Goal: Information Seeking & Learning: Learn about a topic

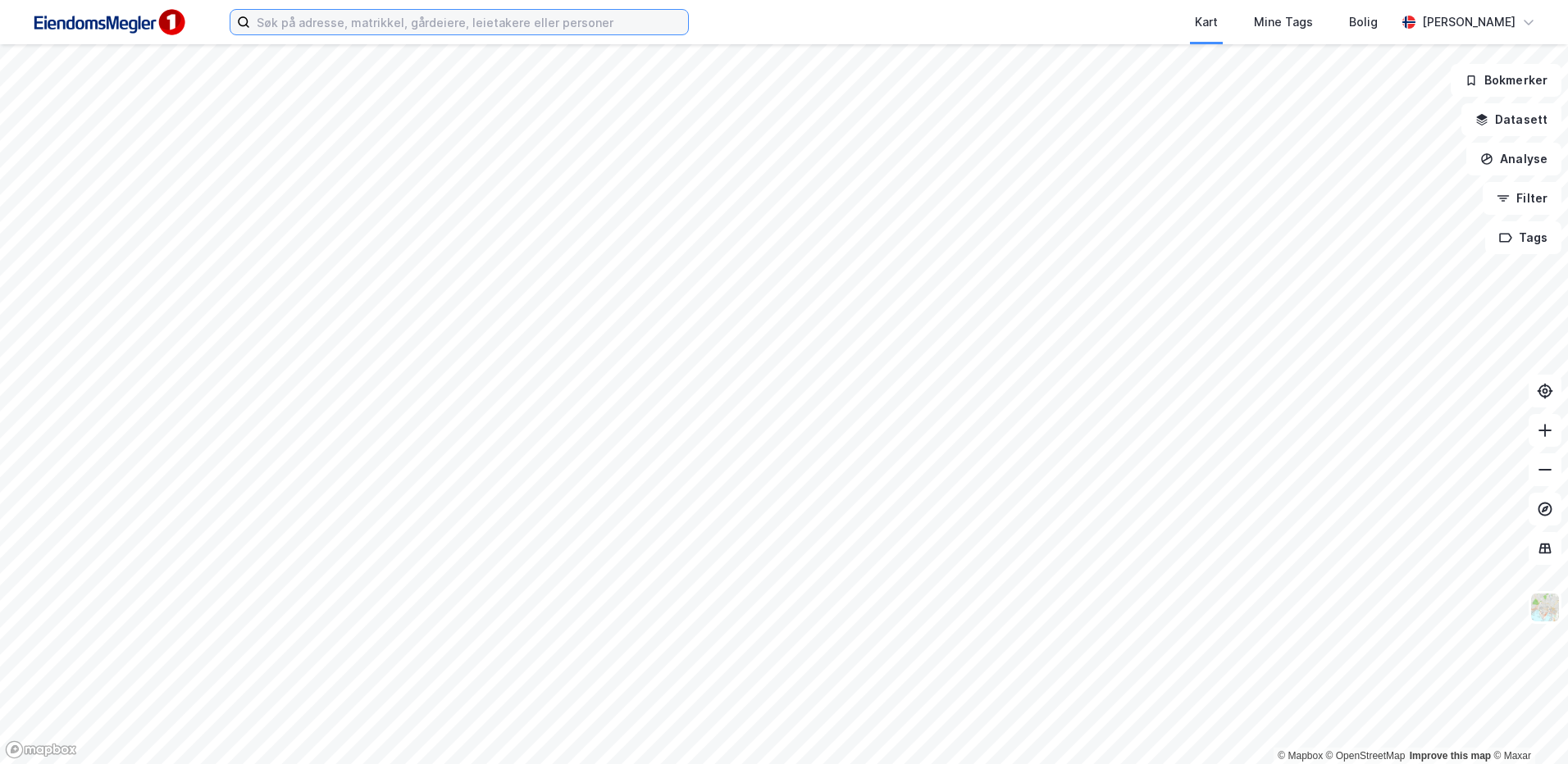
click at [301, 22] on input at bounding box center [469, 22] width 438 height 24
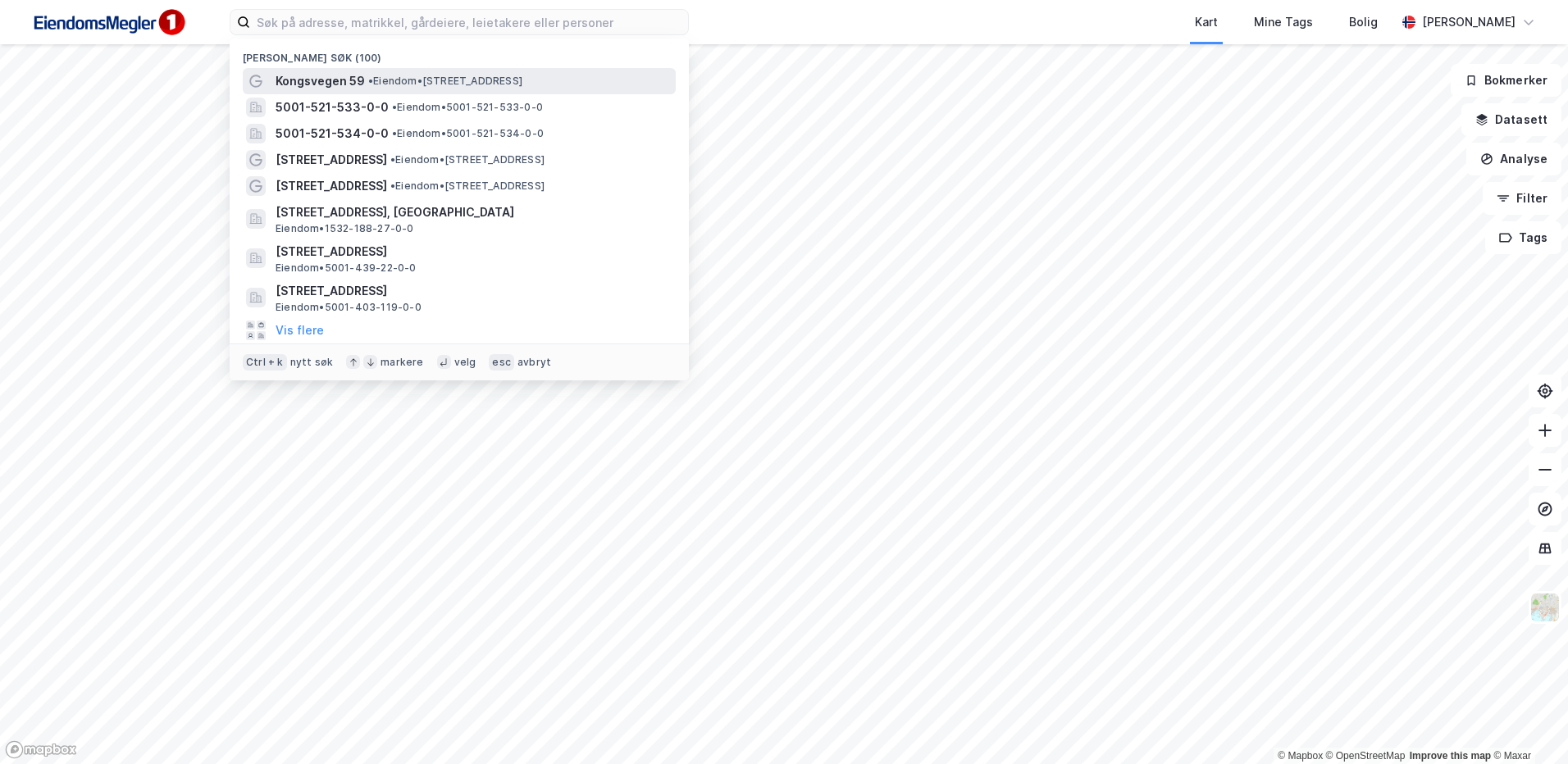
click at [353, 72] on span "Kongsvegen 59" at bounding box center [320, 81] width 90 height 20
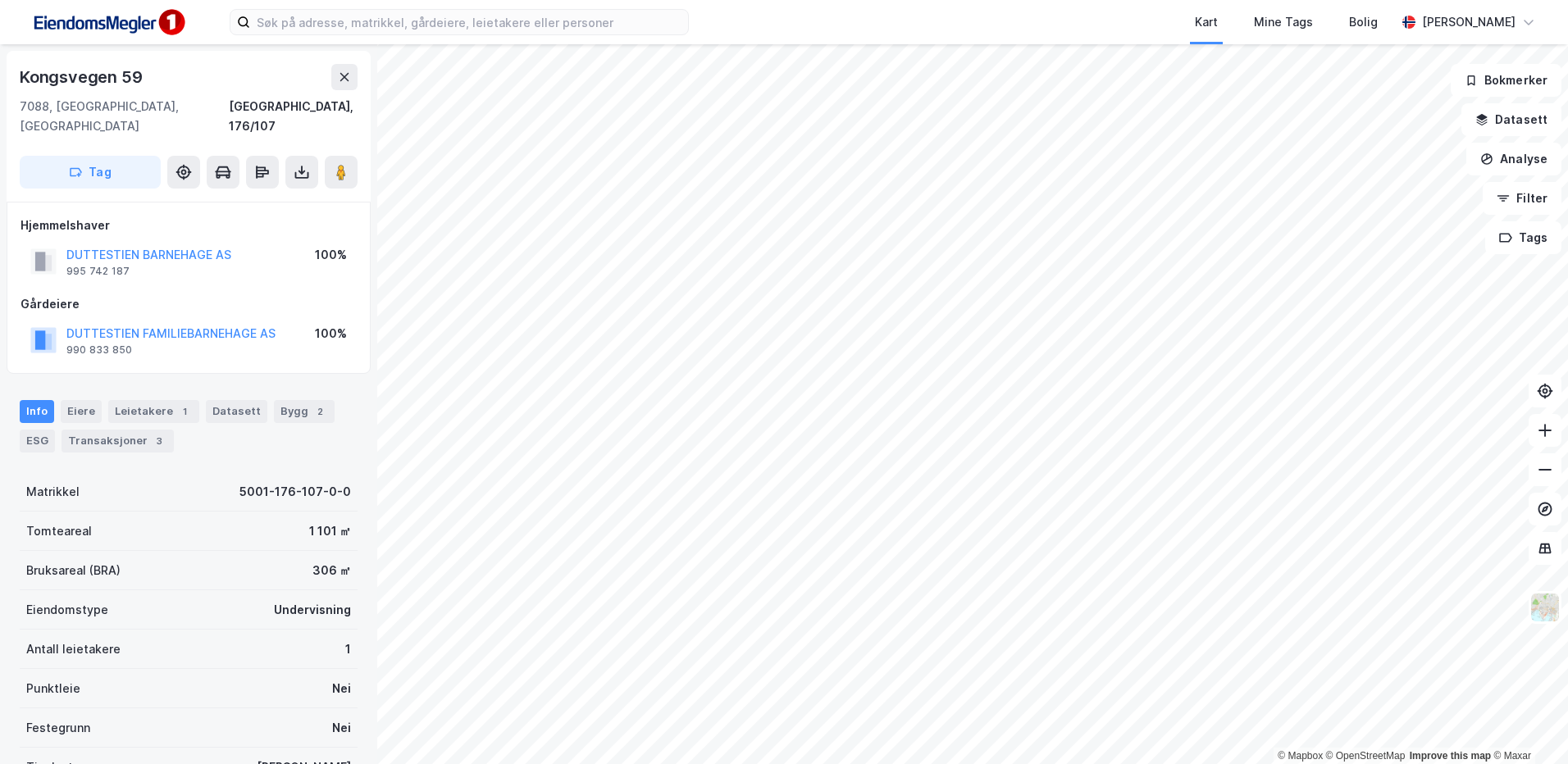
click at [786, 0] on html "Kart Mine Tags Bolig [PERSON_NAME] © Mapbox © OpenStreetMap Improve this map © …" at bounding box center [784, 382] width 1568 height 764
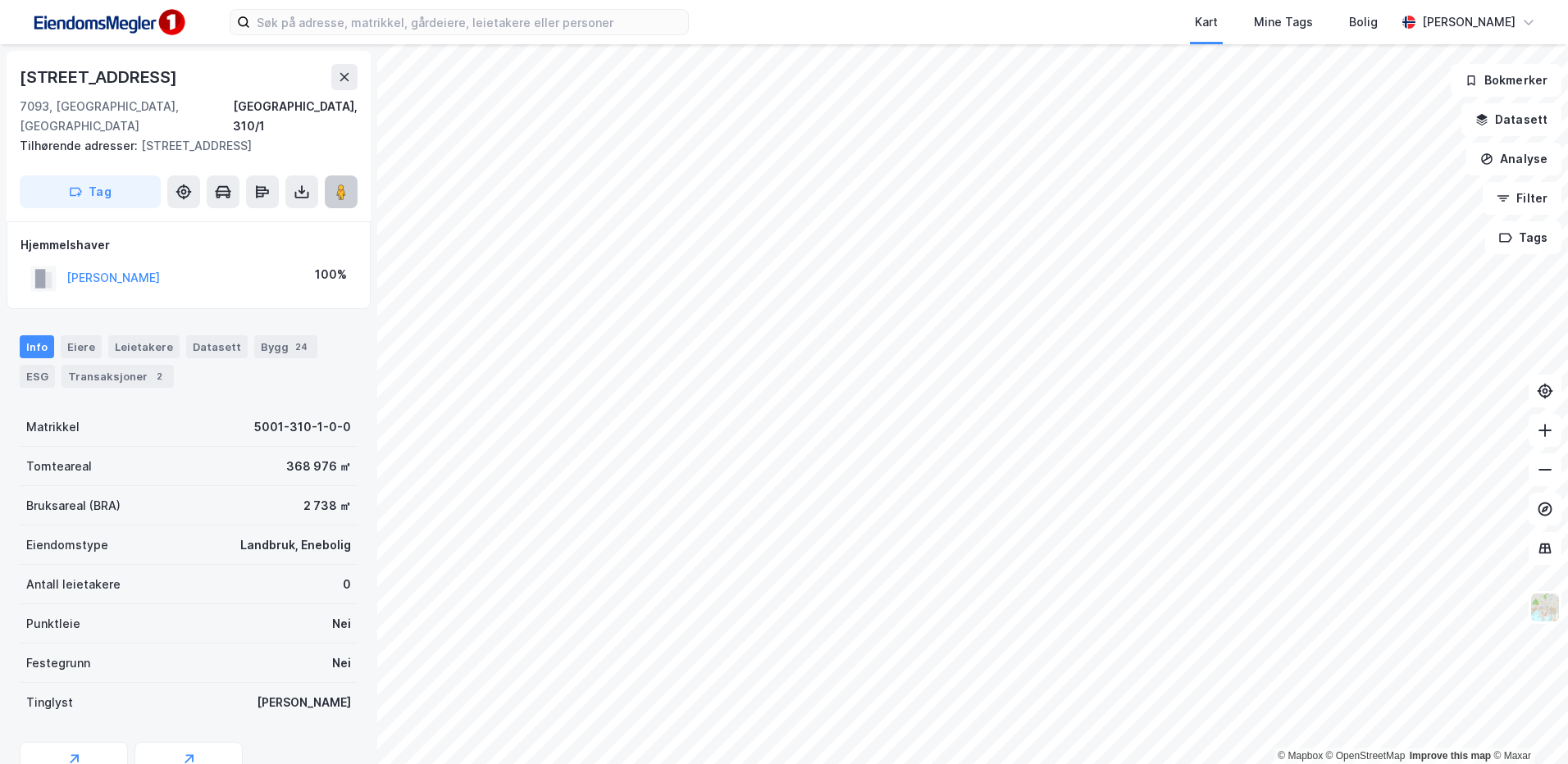
click at [351, 176] on button at bounding box center [341, 192] width 33 height 33
click at [329, 176] on button at bounding box center [341, 192] width 33 height 33
click at [341, 184] on image at bounding box center [340, 192] width 10 height 16
click at [292, 339] on div "24" at bounding box center [301, 347] width 19 height 16
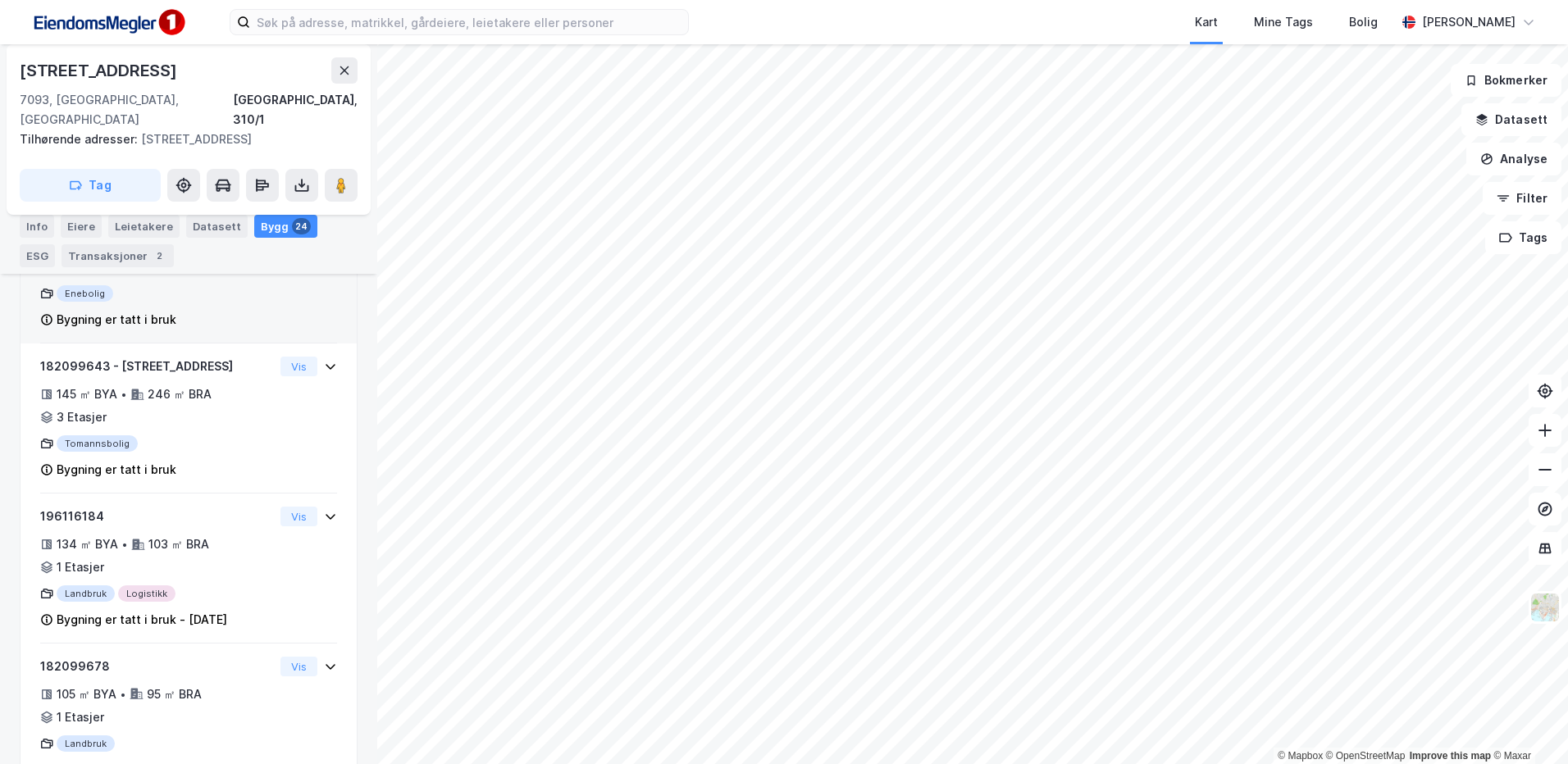
scroll to position [656, 0]
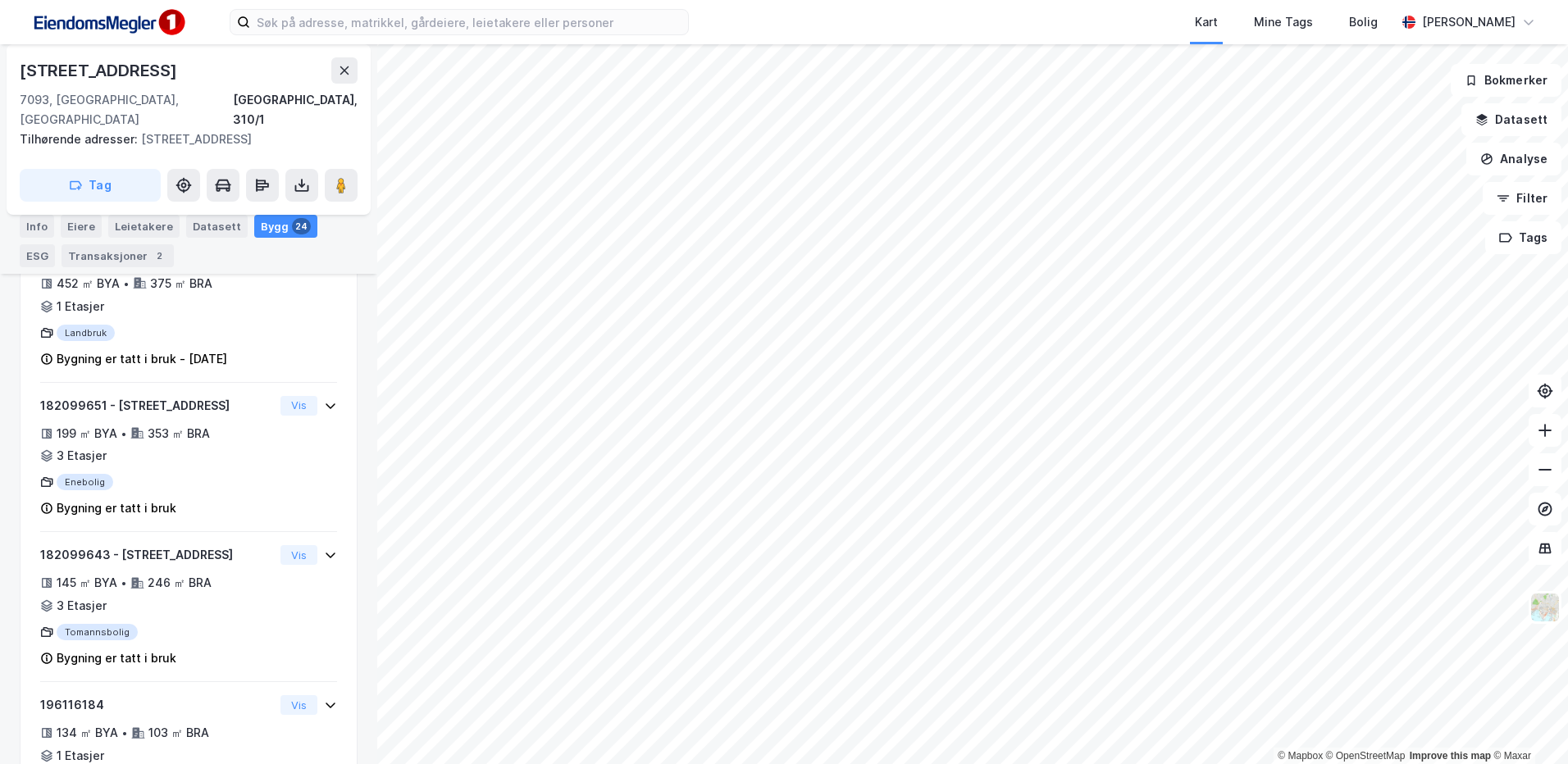
drag, startPoint x: 198, startPoint y: 64, endPoint x: -4, endPoint y: 43, distance: 203.1
click at [0, 43] on html "Kart Mine Tags Bolig [PERSON_NAME] © Mapbox © OpenStreetMap Improve this map © …" at bounding box center [784, 382] width 1568 height 764
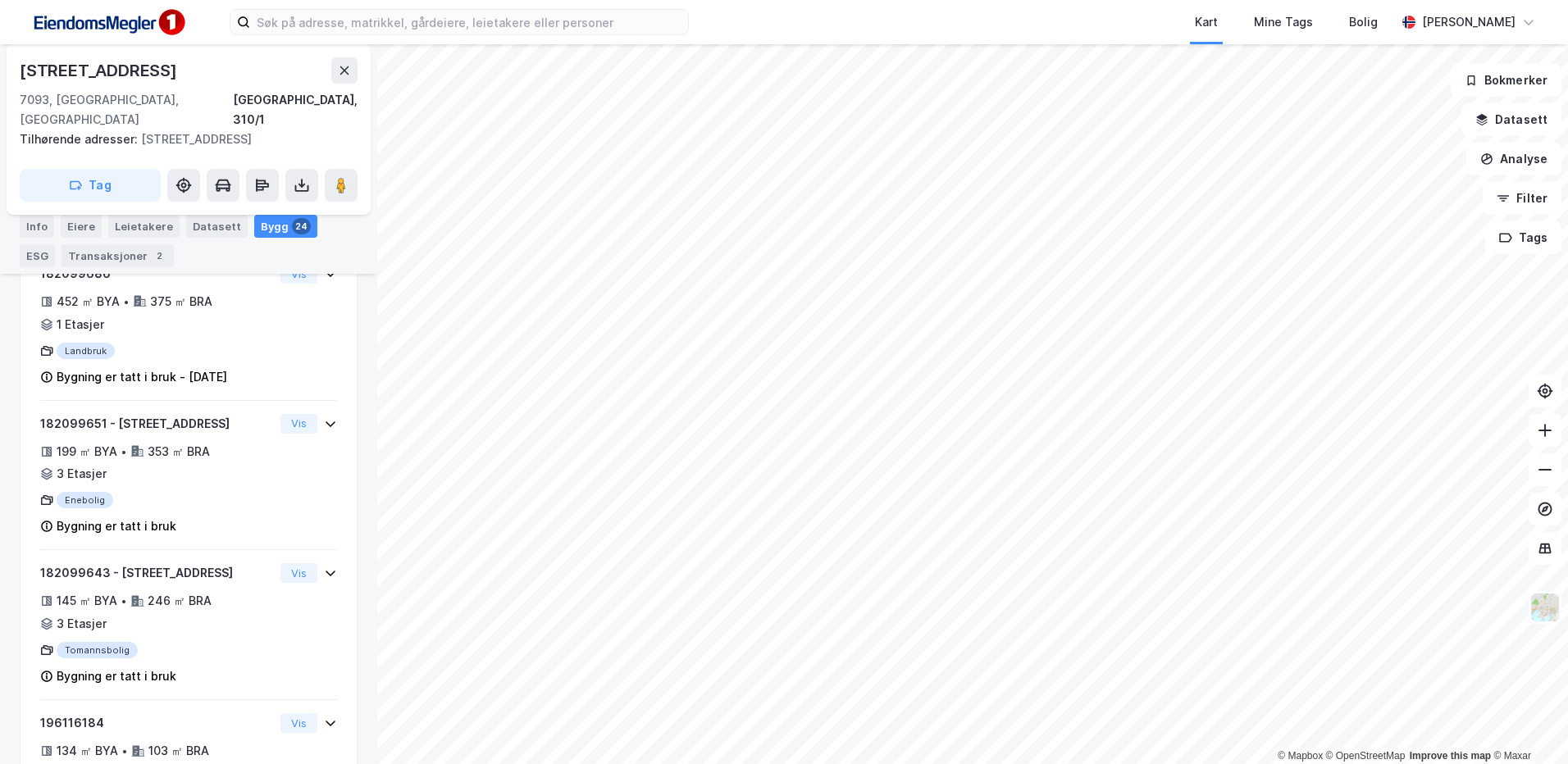
copy div "© Mapbox © OpenStreetMap Improve this map © [PERSON_NAME][STREET_ADDRESS]"
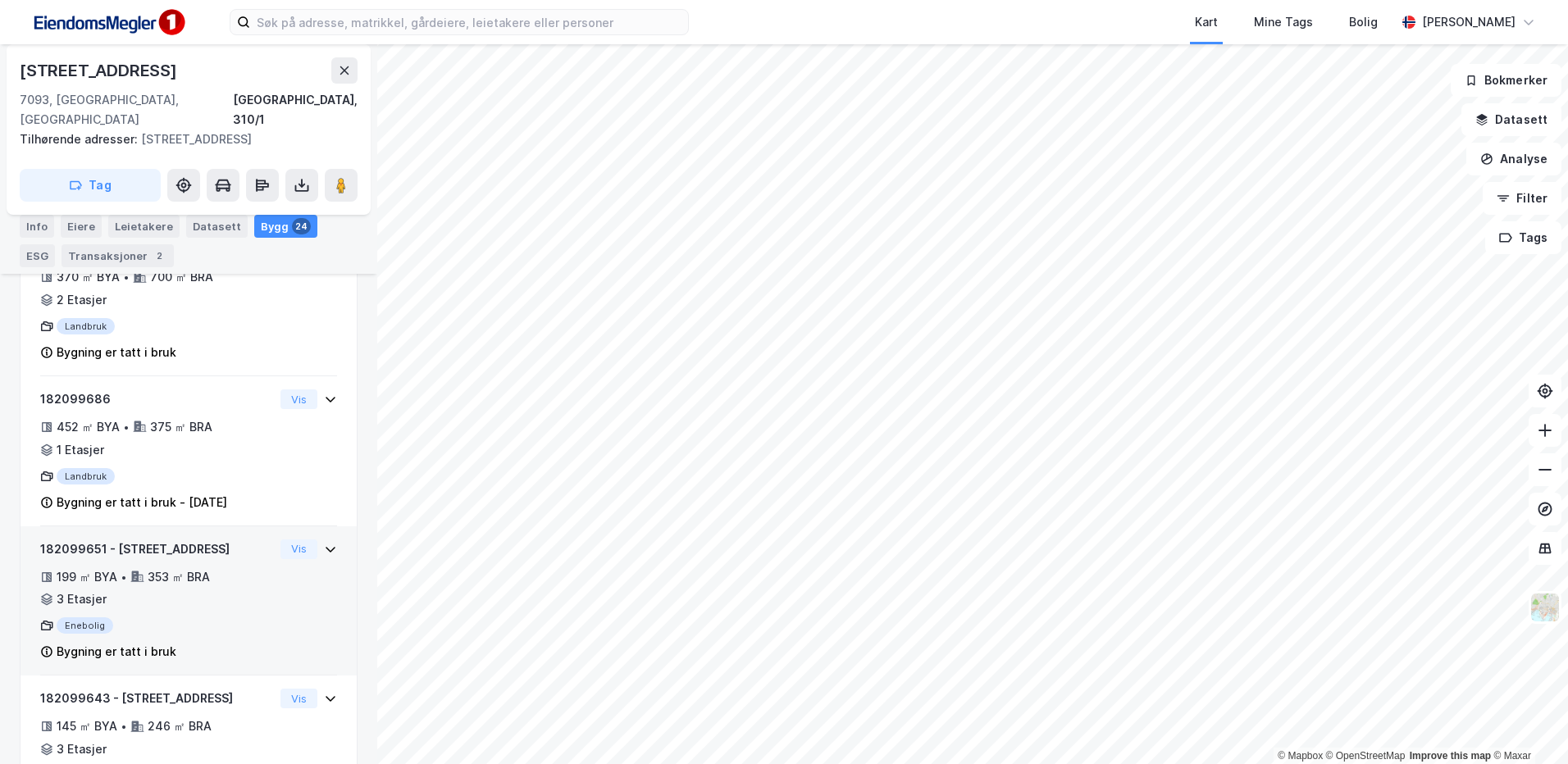
scroll to position [118, 0]
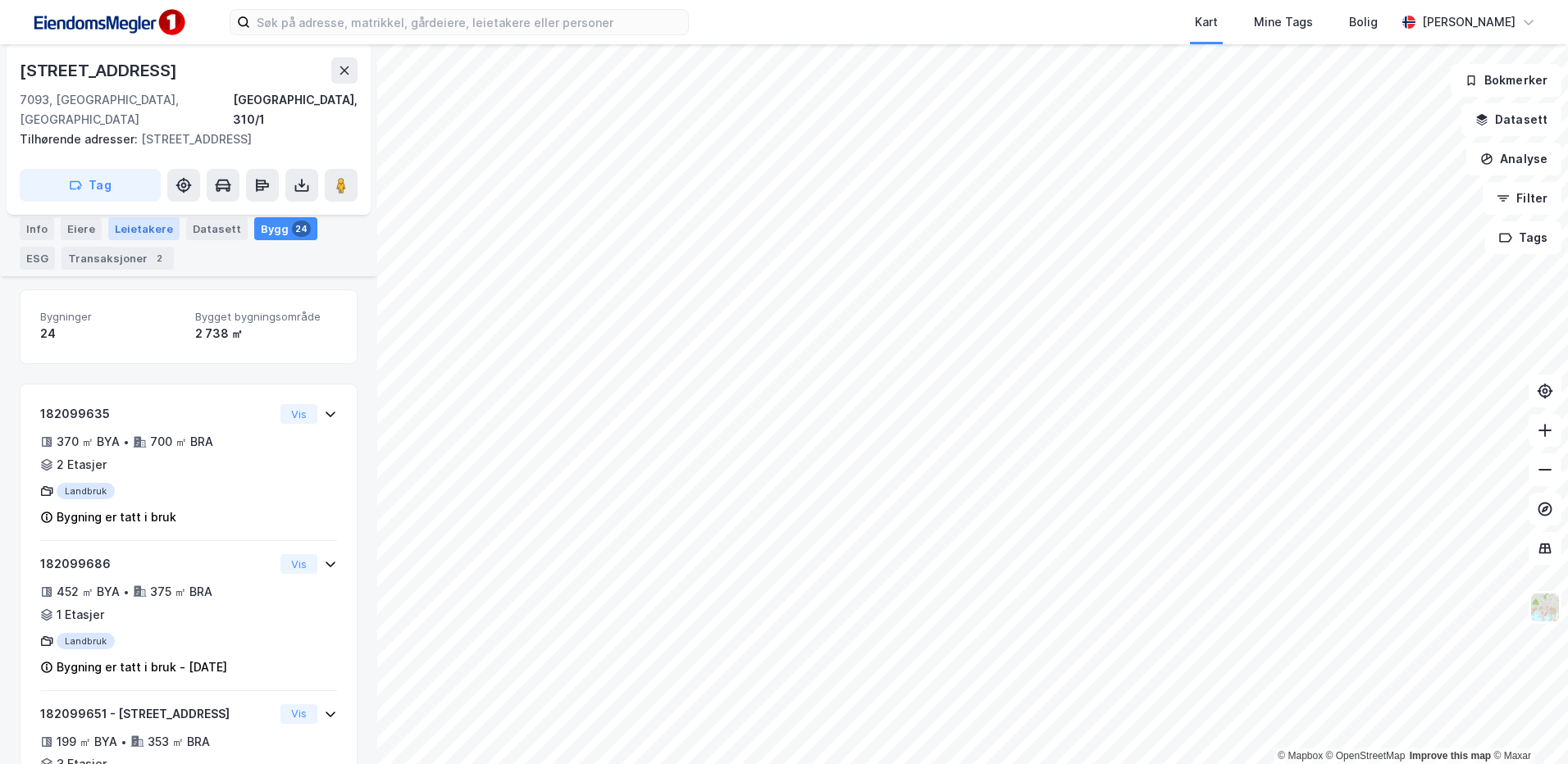
click at [76, 259] on div "Transaksjoner 2" at bounding box center [118, 258] width 112 height 23
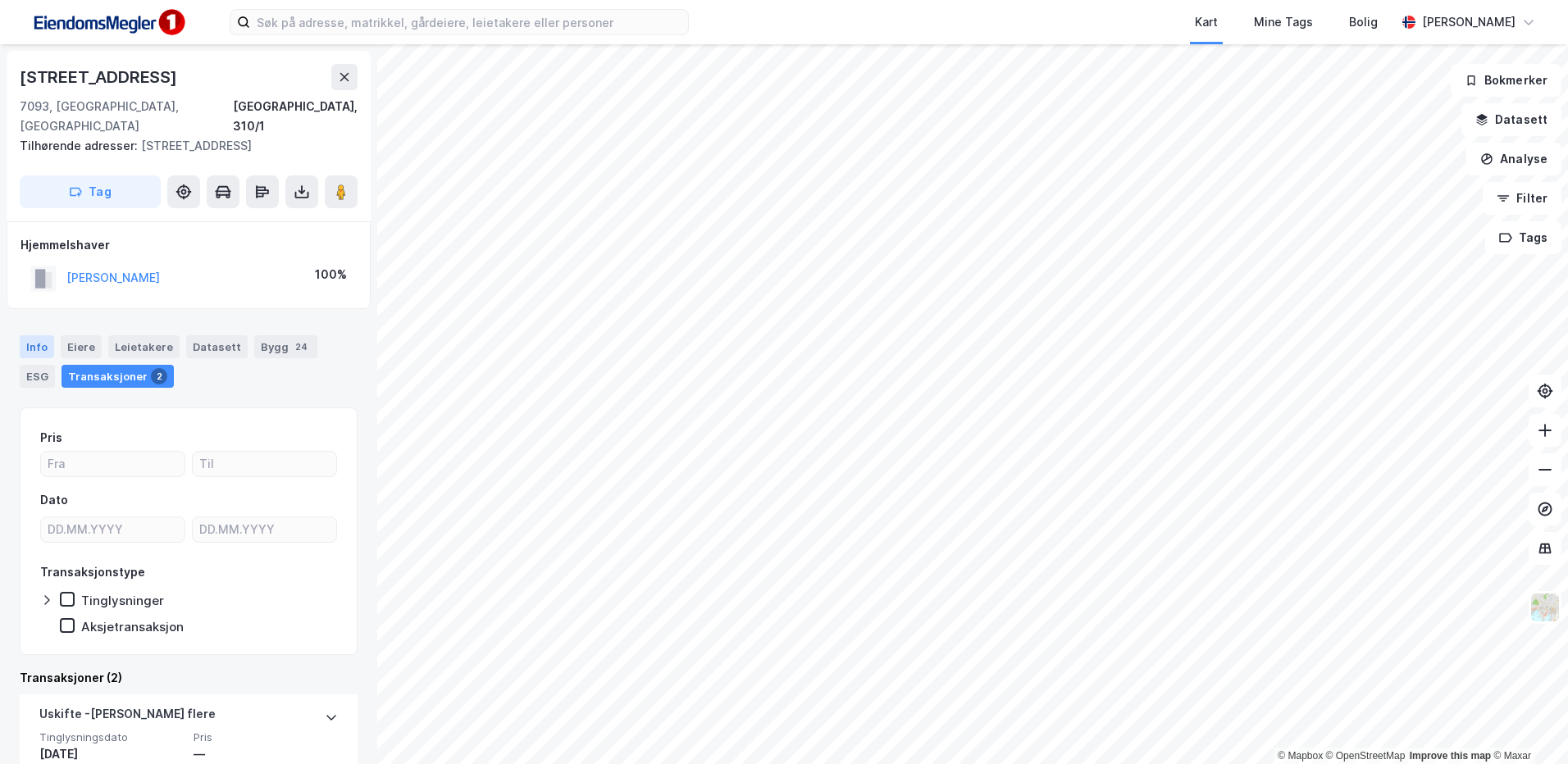
click at [34, 336] on div "Info" at bounding box center [37, 347] width 34 height 23
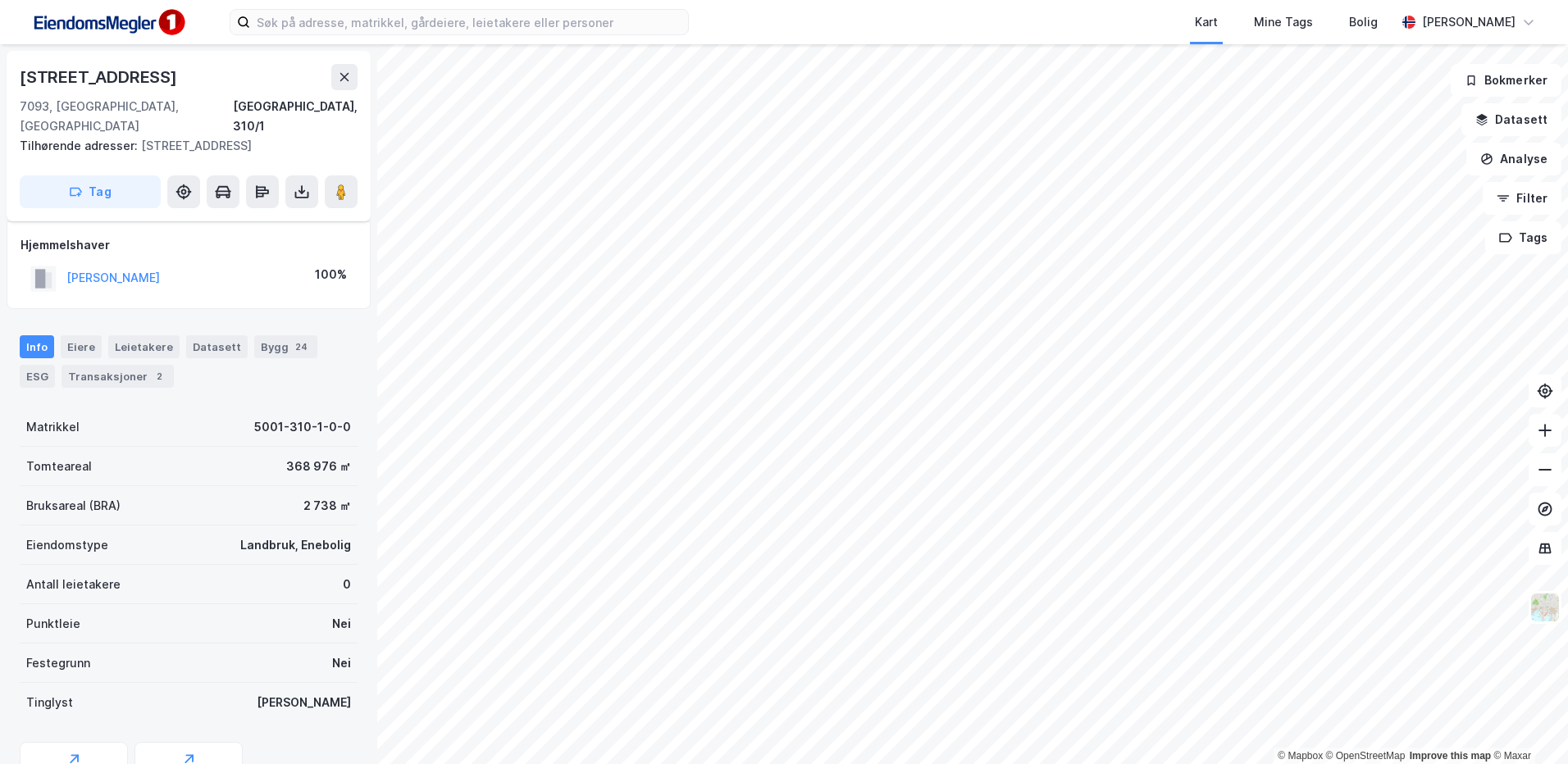
scroll to position [150, 0]
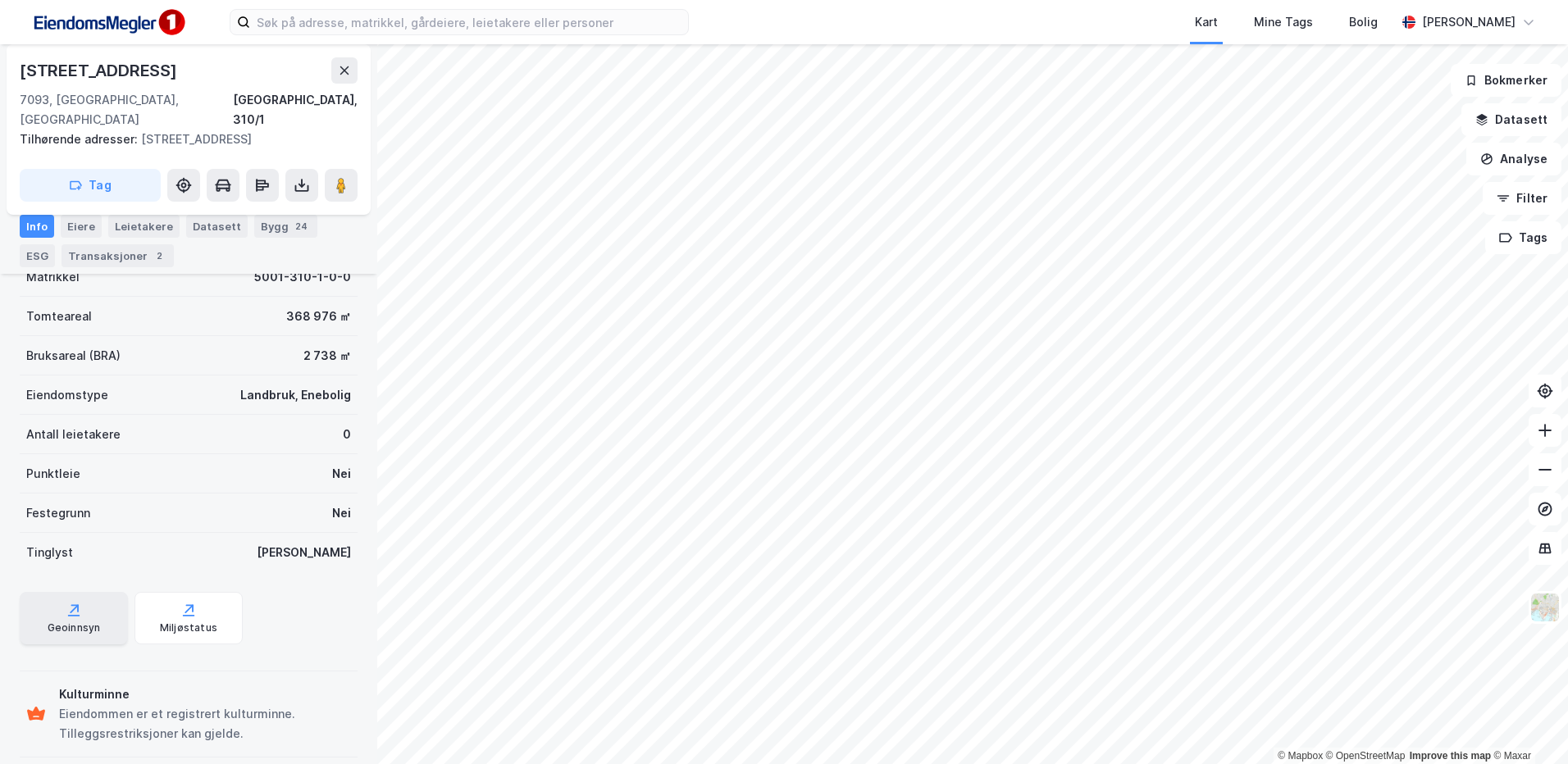
click at [91, 592] on div "Geoinnsyn" at bounding box center [74, 618] width 109 height 53
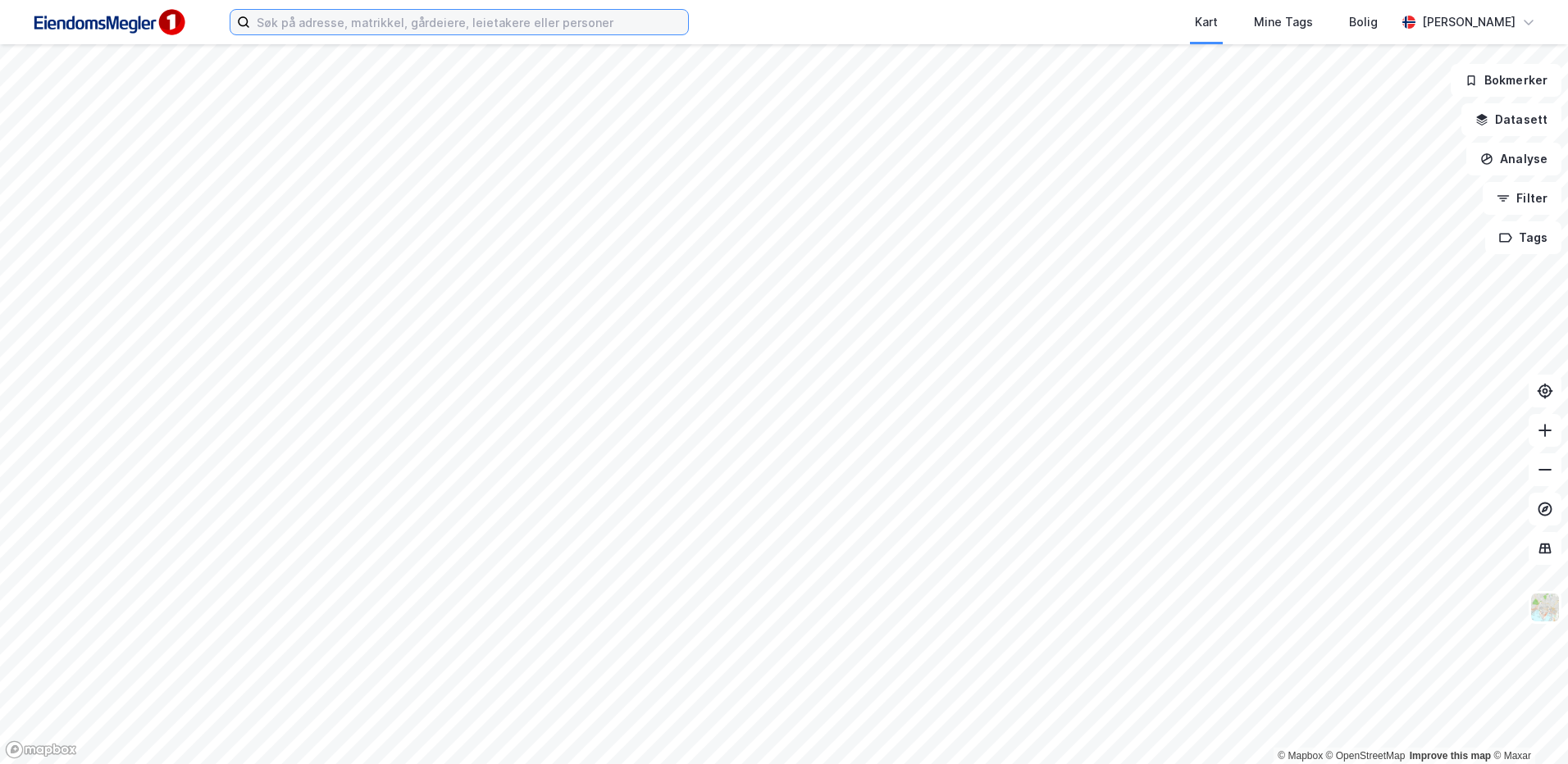
click at [467, 21] on input at bounding box center [469, 22] width 438 height 24
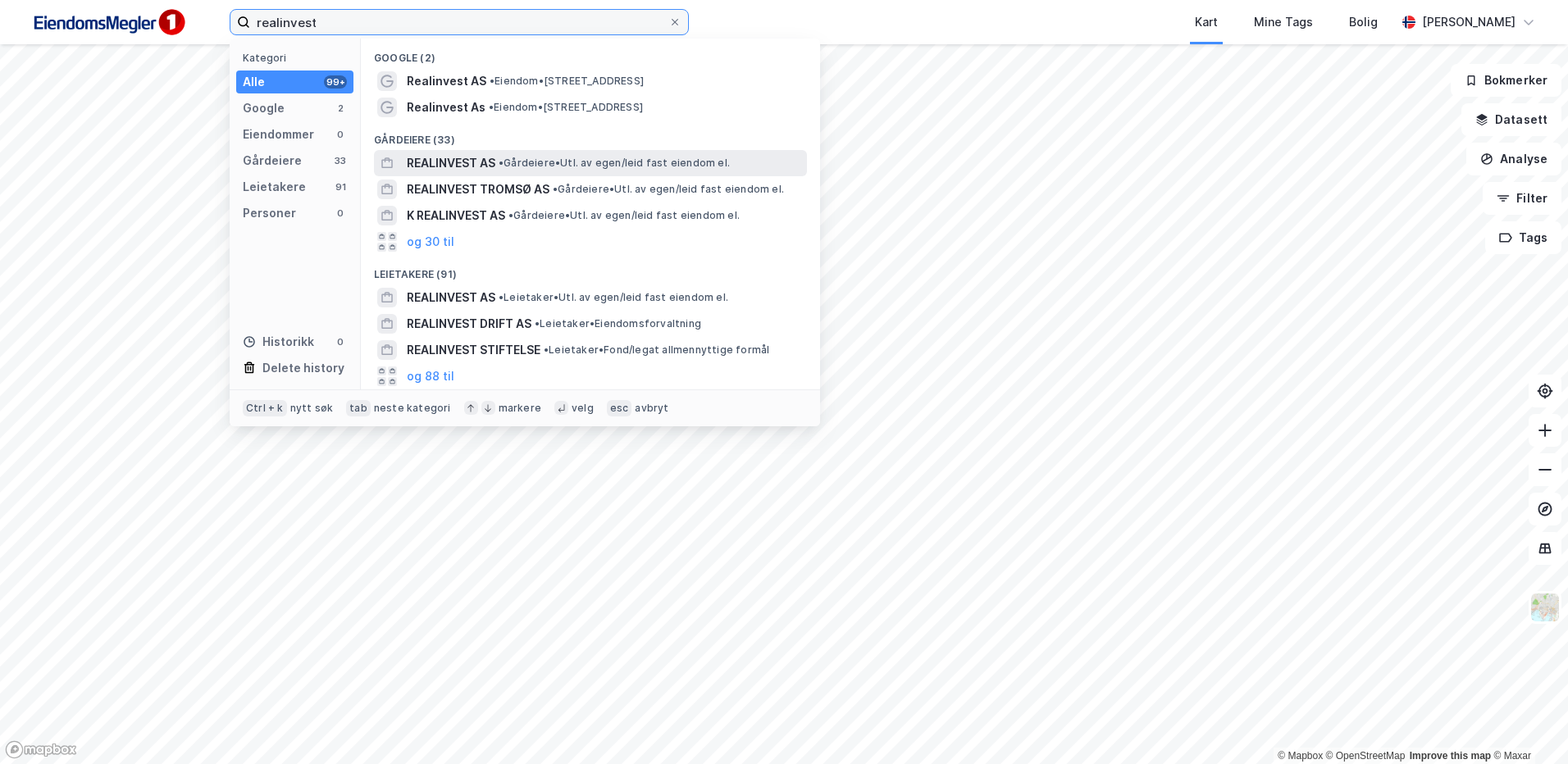
type input "realinvest"
click at [521, 153] on div "REALINVEST AS • Gårdeiere • Utl. av egen/leid fast eiendom el." at bounding box center [605, 163] width 397 height 20
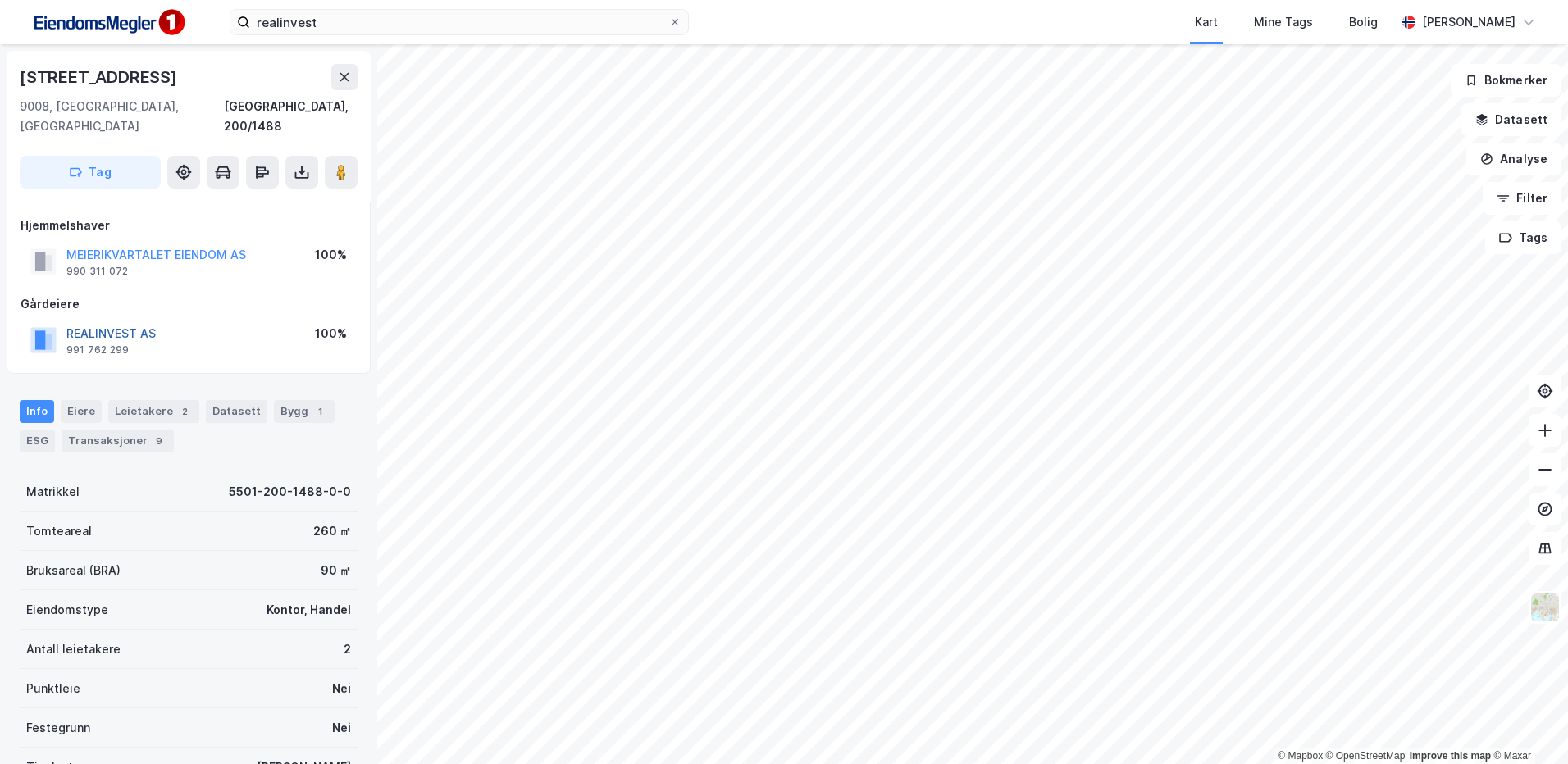
click at [0, 0] on button "REALINVEST AS" at bounding box center [0, 0] width 0 height 0
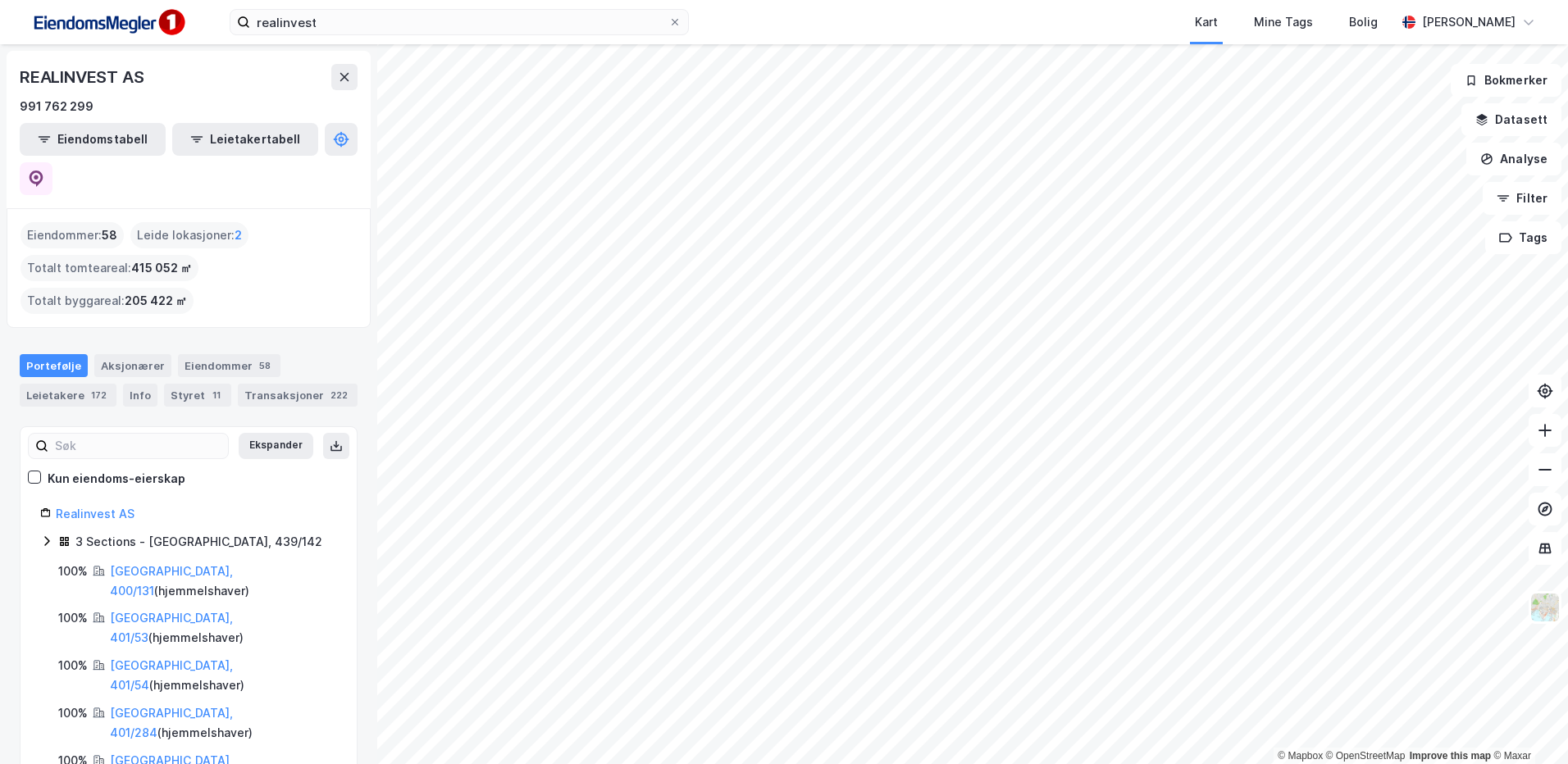
click at [795, 763] on html "realinvest Kart Mine Tags Bolig Stine Grønnhaug © Mapbox © OpenStreetMap Improv…" at bounding box center [784, 382] width 1568 height 764
